Goal: Task Accomplishment & Management: Complete application form

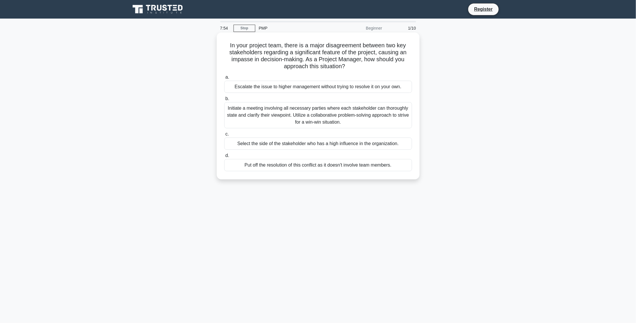
click at [292, 120] on div "Initiate a meeting involving all necessary parties where each stakeholder can t…" at bounding box center [318, 115] width 188 height 26
click at [224, 101] on input "b. Initiate a meeting involving all necessary parties where each stakeholder ca…" at bounding box center [224, 99] width 0 height 4
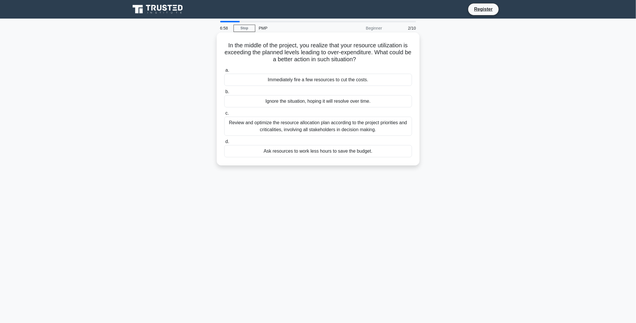
click at [308, 126] on div "Review and optimize the resource allocation plan according to the project prior…" at bounding box center [318, 125] width 188 height 19
click at [224, 115] on input "c. Review and optimize the resource allocation plan according to the project pr…" at bounding box center [224, 113] width 0 height 4
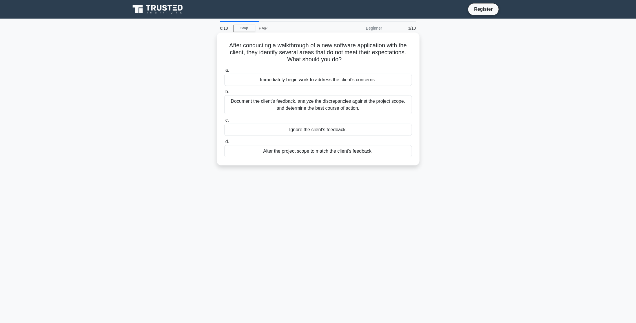
click at [356, 107] on div "Document the client's feedback, analyze the discrepancies against the project s…" at bounding box center [318, 104] width 188 height 19
click at [224, 94] on input "b. Document the client's feedback, analyze the discrepancies against the projec…" at bounding box center [224, 92] width 0 height 4
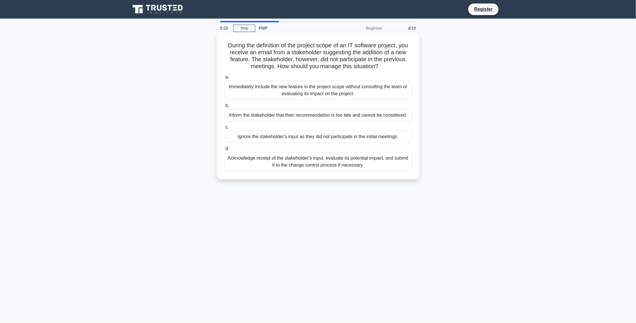
click at [351, 116] on div "Inform the stakeholder that their recommendation is too late and cannot be cons…" at bounding box center [318, 115] width 188 height 12
click at [224, 108] on input "b. Inform the stakeholder that their recommendation is too late and cannot be c…" at bounding box center [224, 106] width 0 height 4
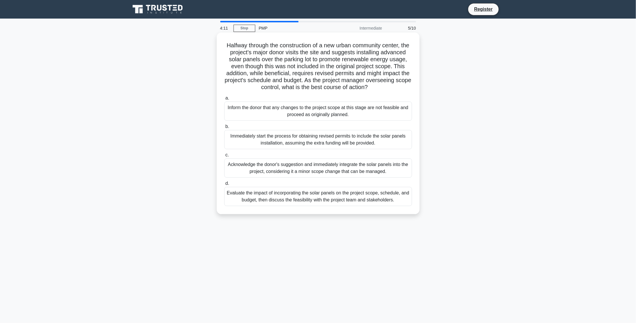
click at [354, 203] on div "Evaluate the impact of incorporating the solar panels on the project scope, sch…" at bounding box center [318, 196] width 188 height 19
click at [224, 185] on input "d. Evaluate the impact of incorporating the solar panels on the project scope, …" at bounding box center [224, 183] width 0 height 4
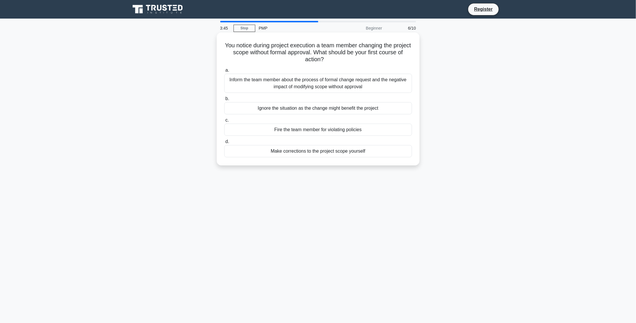
click at [361, 79] on div "Inform the team member about the process of formal change request and the negat…" at bounding box center [318, 83] width 188 height 19
click at [224, 72] on input "a. Inform the team member about the process of formal change request and the ne…" at bounding box center [224, 70] width 0 height 4
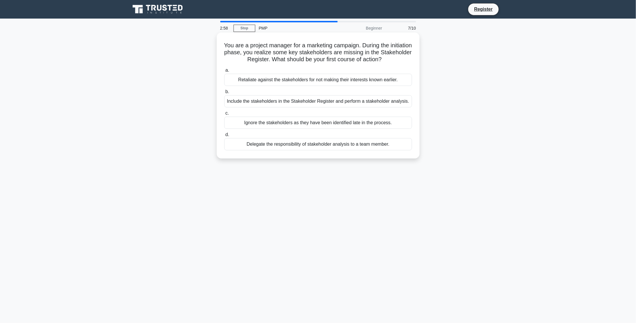
click at [351, 101] on div "Include the stakeholders in the Stakeholder Register and perform a stakeholder …" at bounding box center [318, 101] width 188 height 12
click at [224, 94] on input "b. Include the stakeholders in the Stakeholder Register and perform a stakehold…" at bounding box center [224, 92] width 0 height 4
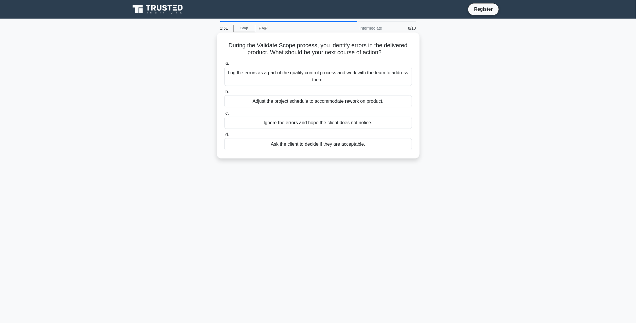
click at [333, 79] on div "Log the errors as a part of the quality control process and work with the team …" at bounding box center [318, 76] width 188 height 19
click at [224, 65] on input "a. Log the errors as a part of the quality control process and work with the te…" at bounding box center [224, 63] width 0 height 4
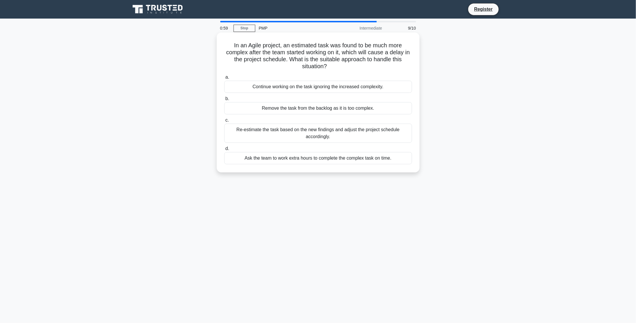
click at [320, 132] on div "Re-estimate the task based on the new findings and adjust the project schedule …" at bounding box center [318, 132] width 188 height 19
click at [224, 122] on input "c. Re-estimate the task based on the new findings and adjust the project schedu…" at bounding box center [224, 120] width 0 height 4
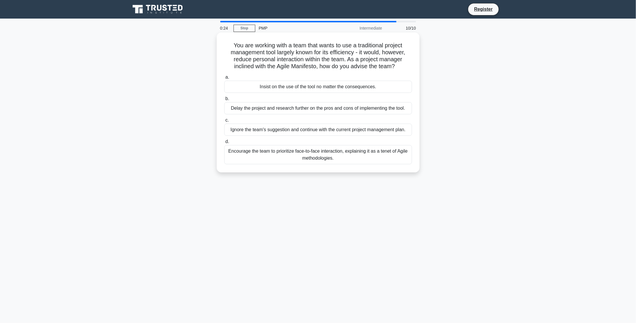
click at [330, 152] on div "Encourage the team to prioritize face-to-face interaction, explaining it as a t…" at bounding box center [318, 154] width 188 height 19
click at [224, 143] on input "d. Encourage the team to prioritize face-to-face interaction, explaining it as …" at bounding box center [224, 142] width 0 height 4
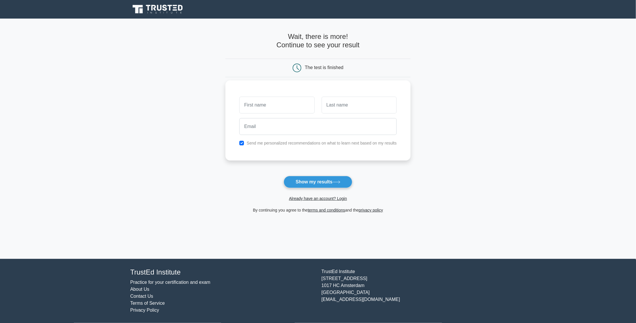
click at [310, 104] on input "text" at bounding box center [276, 104] width 75 height 17
type input "sam"
click at [358, 107] on input "text" at bounding box center [359, 104] width 75 height 17
type input "Dan"
click at [246, 106] on input "sam" at bounding box center [276, 104] width 75 height 17
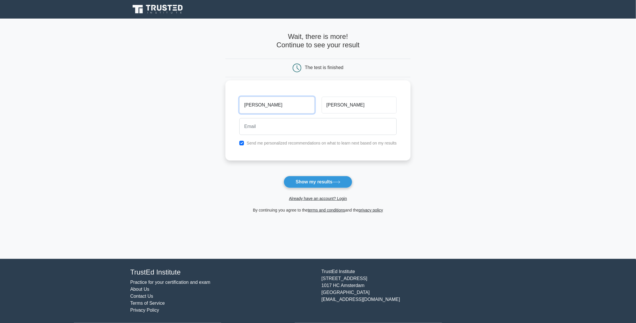
type input "Sam"
click at [252, 126] on input "email" at bounding box center [317, 126] width 157 height 17
type input "snu"
click at [289, 112] on input "Samam" at bounding box center [276, 104] width 75 height 17
click at [263, 111] on input "Samamahdankwah@gmail.com" at bounding box center [276, 104] width 75 height 17
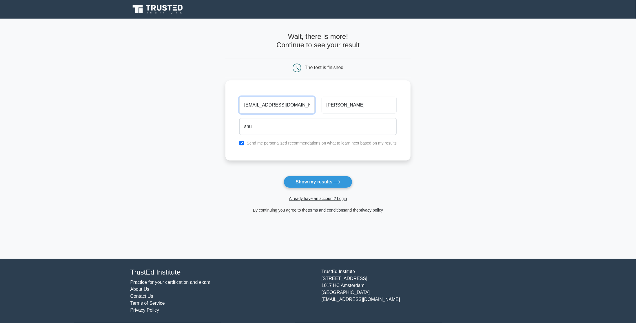
drag, startPoint x: 245, startPoint y: 105, endPoint x: 309, endPoint y: 106, distance: 64.9
click at [309, 106] on input "snuamahdankwah@gmail.com" at bounding box center [276, 104] width 75 height 17
type input "snuamahdankwah@gmail.com"
drag, startPoint x: 309, startPoint y: 124, endPoint x: 237, endPoint y: 125, distance: 71.9
click at [237, 125] on div "snu" at bounding box center [318, 126] width 164 height 21
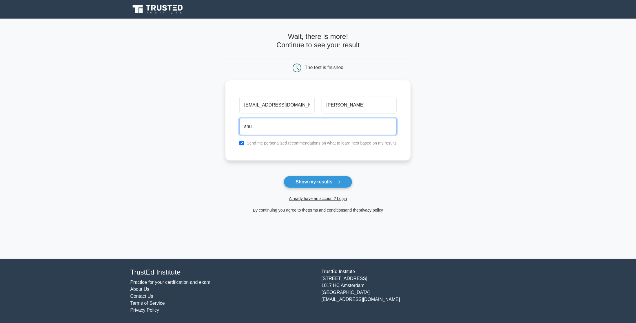
paste input "amahdankwah@gmail.com"
type input "snuamahdankwah@gmail.com"
drag, startPoint x: 243, startPoint y: 103, endPoint x: 314, endPoint y: 110, distance: 72.1
click at [314, 110] on input "snuamahdankwah@gmail.com" at bounding box center [276, 104] width 75 height 17
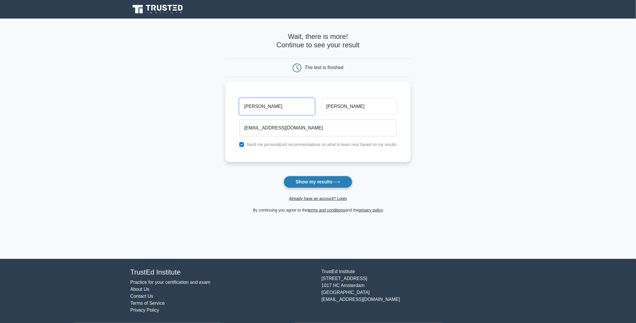
type input "Sam"
click at [311, 179] on button "Show my results" at bounding box center [318, 182] width 68 height 12
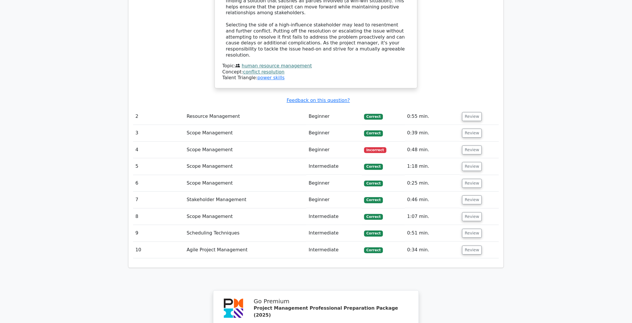
scroll to position [724, 0]
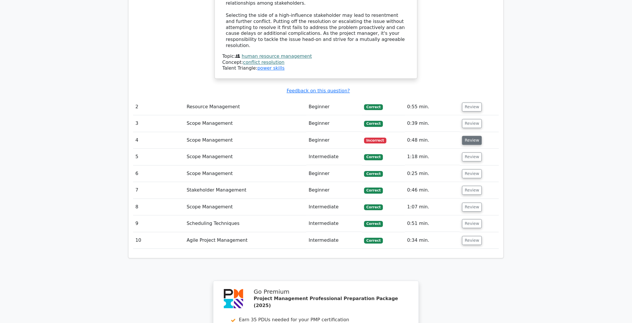
click at [464, 136] on button "Review" at bounding box center [472, 140] width 20 height 9
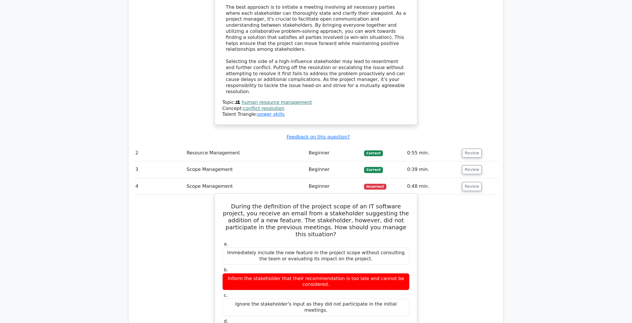
scroll to position [666, 0]
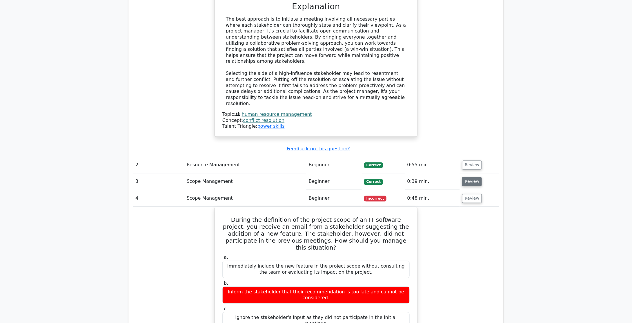
click at [468, 177] on button "Review" at bounding box center [472, 181] width 20 height 9
click at [466, 160] on button "Review" at bounding box center [472, 164] width 20 height 9
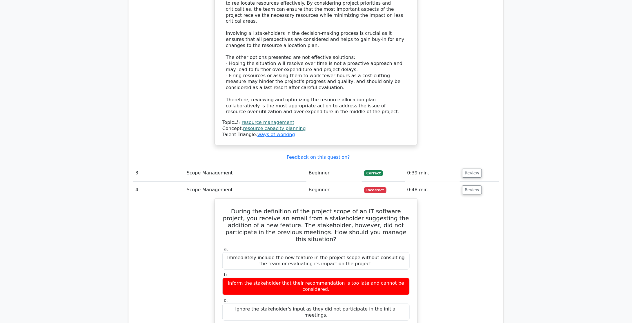
scroll to position [1014, 0]
click at [468, 168] on button "Review" at bounding box center [472, 172] width 20 height 9
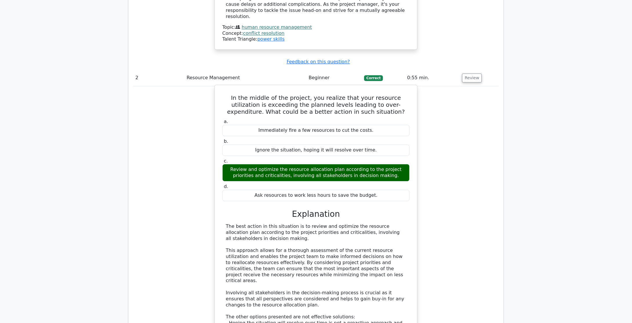
scroll to position [551, 0]
